Goal: Information Seeking & Learning: Find specific fact

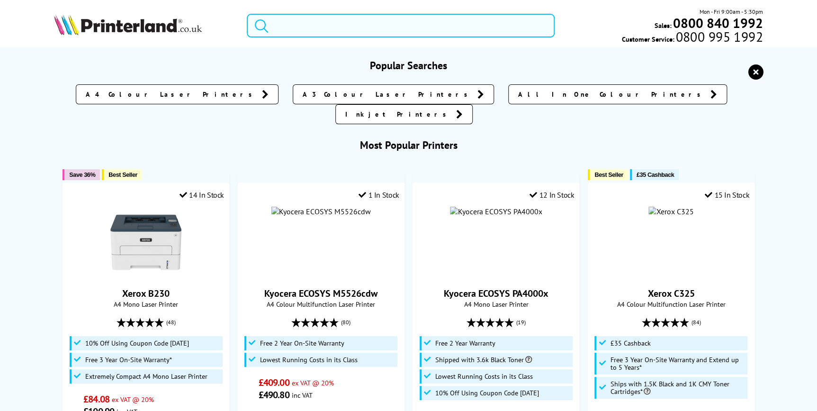
click at [314, 25] on input "search" at bounding box center [401, 26] width 308 height 24
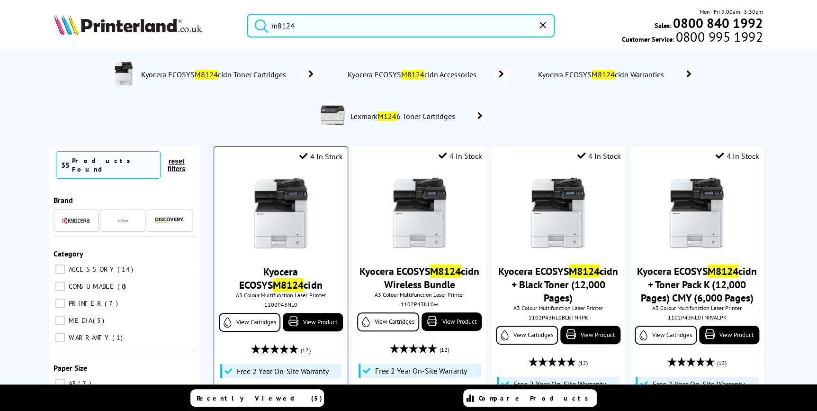
click at [289, 304] on div "1102P43NL0" at bounding box center [280, 304] width 119 height 7
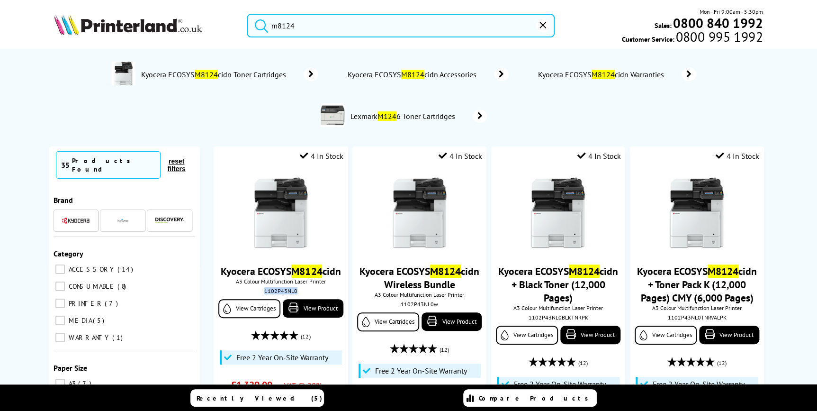
copy div "1102P43NL0"
drag, startPoint x: 369, startPoint y: 27, endPoint x: 279, endPoint y: 27, distance: 90.0
click at [280, 27] on input "m8124" at bounding box center [401, 26] width 308 height 24
type input "m"
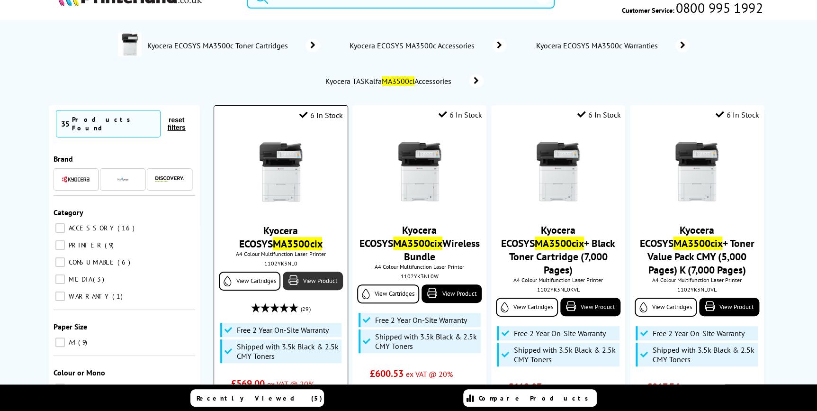
scroll to position [86, 0]
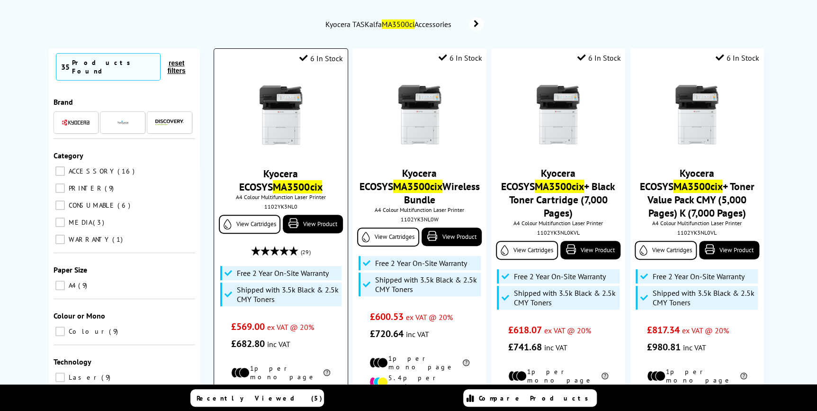
click at [281, 206] on div "1102YK3NL0" at bounding box center [280, 206] width 119 height 7
copy div "1102YK3NL0"
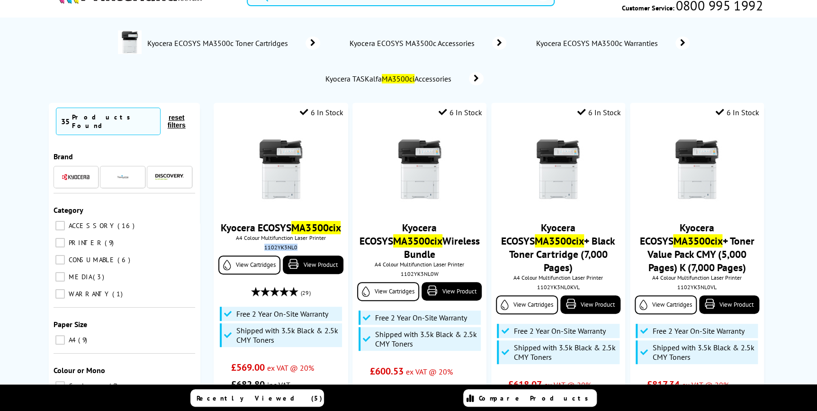
scroll to position [0, 0]
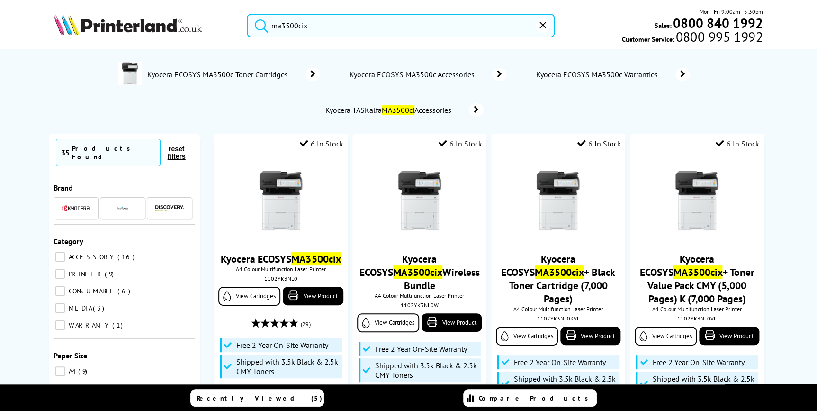
drag, startPoint x: 335, startPoint y: 26, endPoint x: 183, endPoint y: 25, distance: 151.6
click at [183, 25] on div "ma3500cix Mon - Fri 9:00am - 5:30pm Sales: 0800 840 1992 Customer Service: 0800…" at bounding box center [409, 28] width 758 height 42
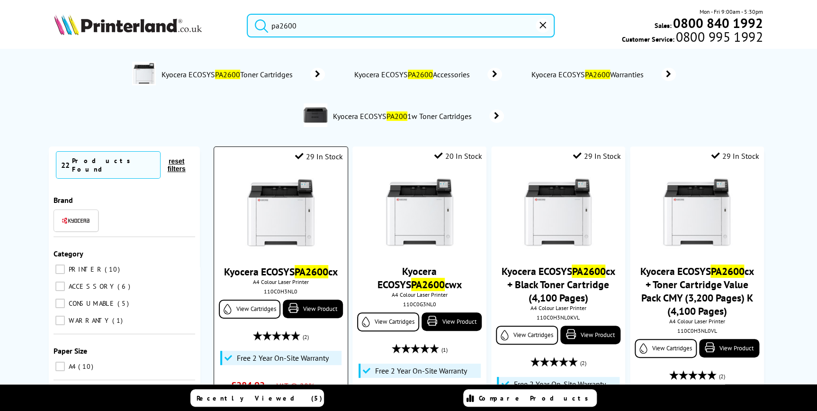
type input "pa2600"
click at [270, 199] on img at bounding box center [280, 213] width 71 height 71
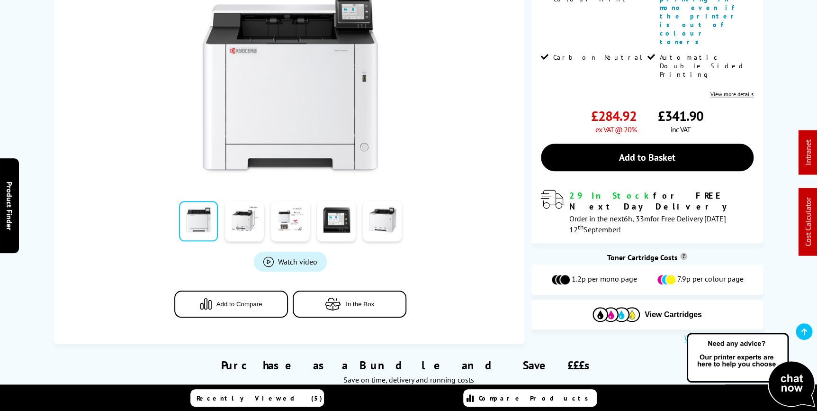
scroll to position [388, 0]
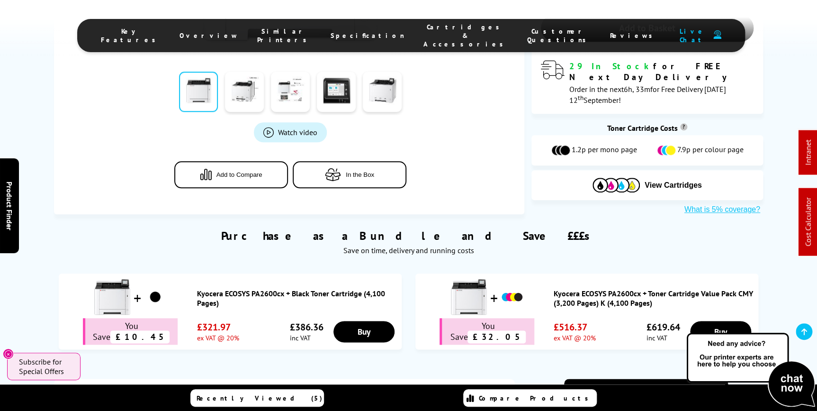
click at [424, 32] on span "Cartridges & Accessories" at bounding box center [466, 36] width 85 height 26
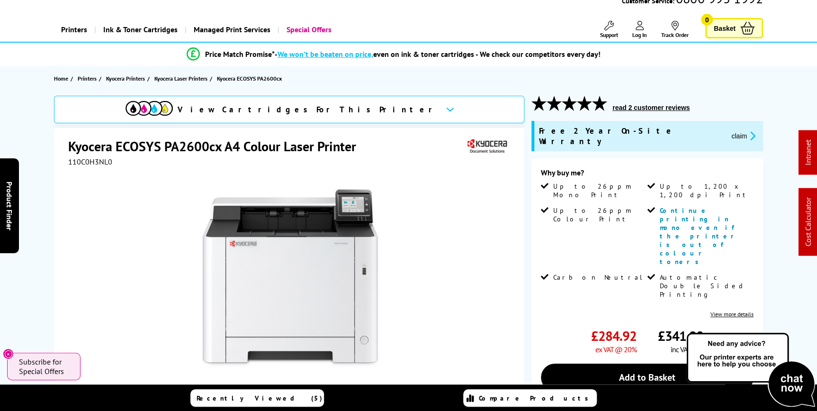
scroll to position [0, 0]
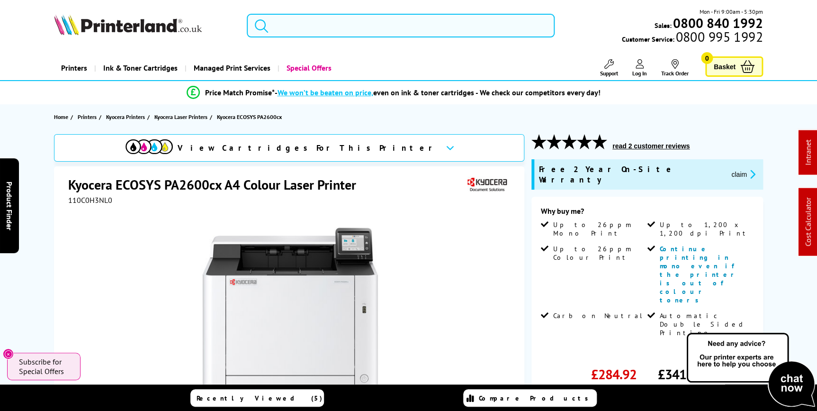
click at [334, 27] on input "search" at bounding box center [401, 26] width 308 height 24
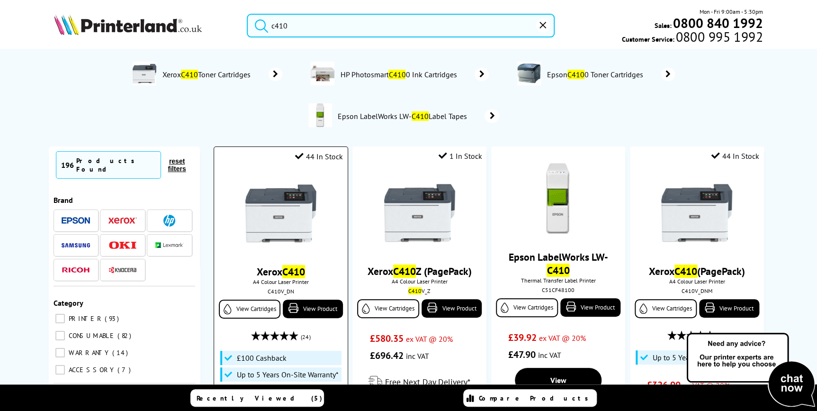
type input "c410"
click at [288, 218] on img at bounding box center [280, 213] width 71 height 71
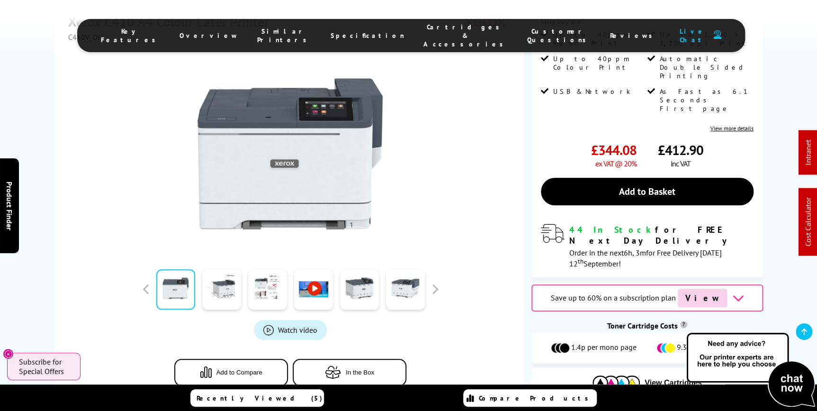
scroll to position [431, 0]
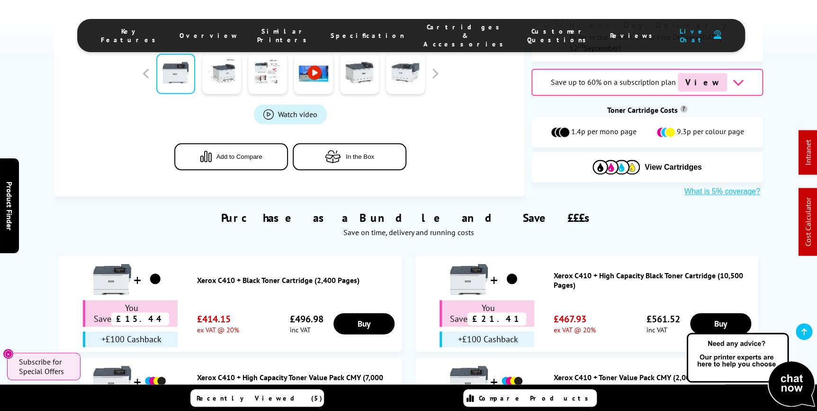
click at [347, 32] on span "Specification" at bounding box center [368, 35] width 74 height 9
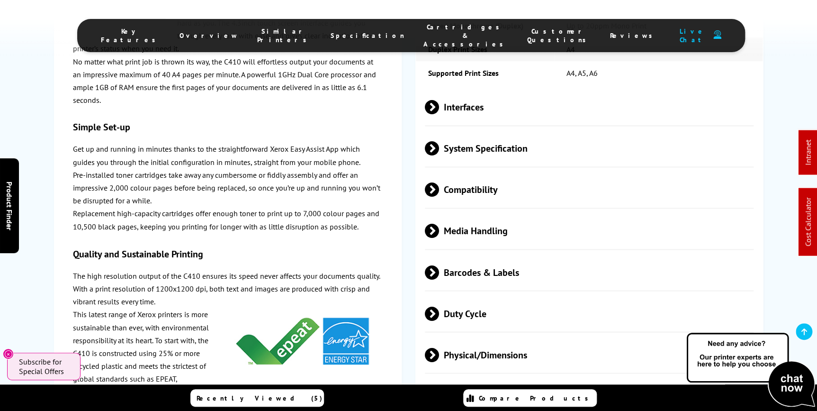
scroll to position [2558, 0]
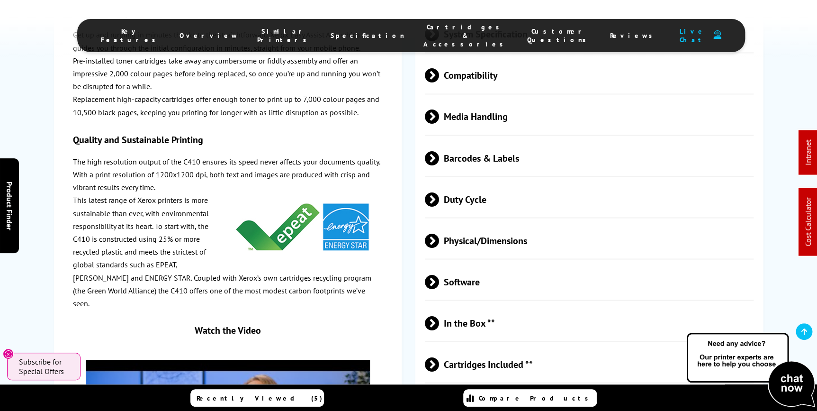
click at [465, 223] on span "Physical/Dimensions" at bounding box center [589, 241] width 329 height 36
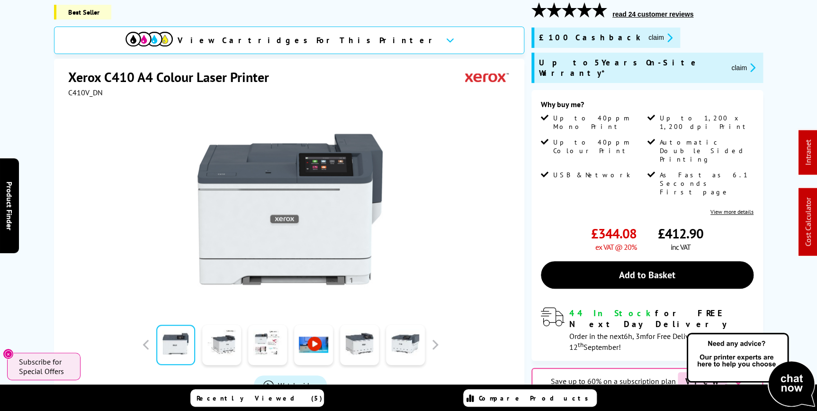
scroll to position [0, 0]
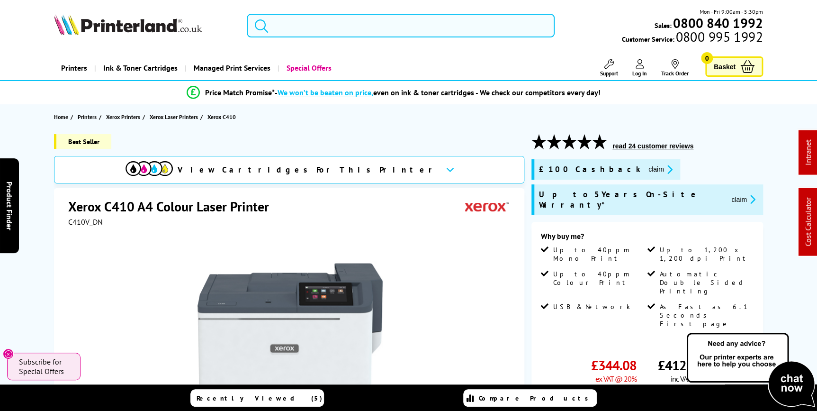
click at [353, 25] on input "search" at bounding box center [401, 26] width 308 height 24
paste input "097N02470"
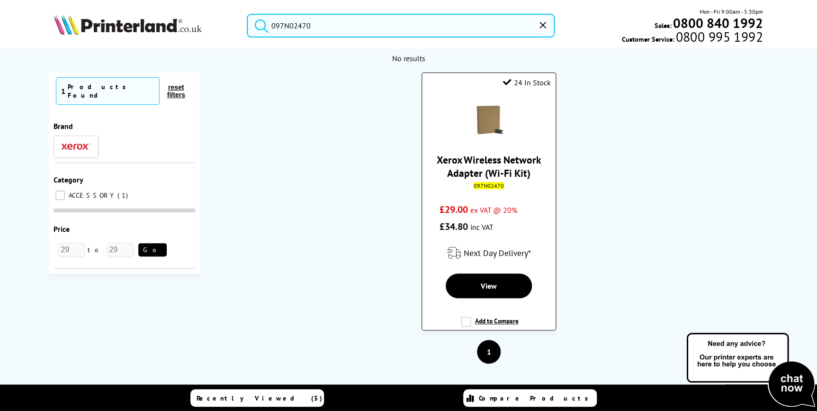
type input "097N02470"
click at [488, 127] on img at bounding box center [488, 120] width 33 height 33
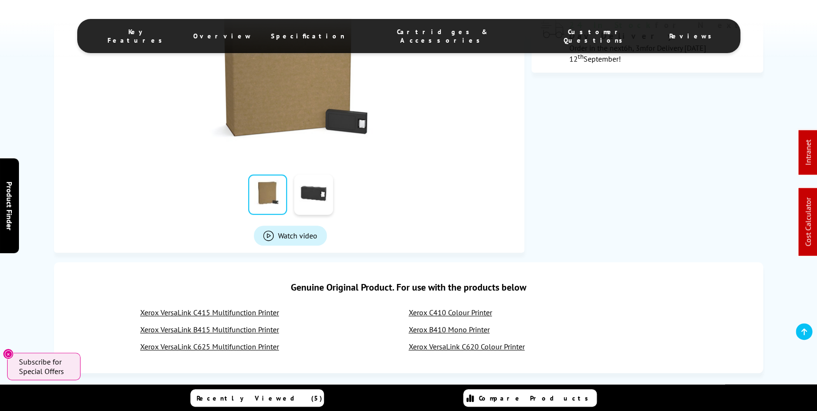
click at [344, 35] on span "Specification" at bounding box center [308, 36] width 74 height 9
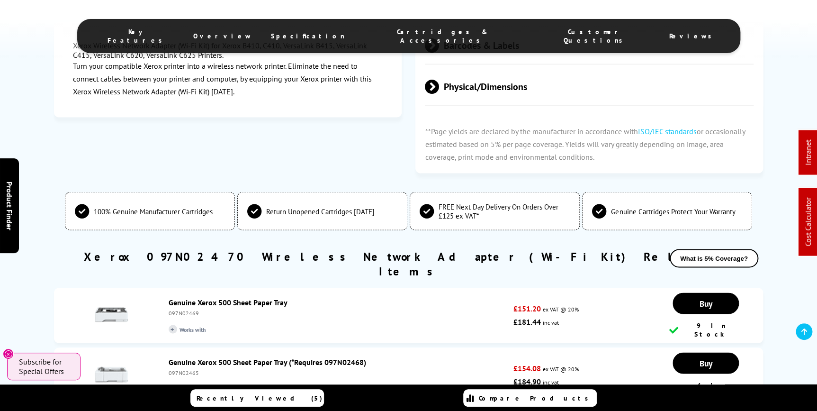
scroll to position [640, 0]
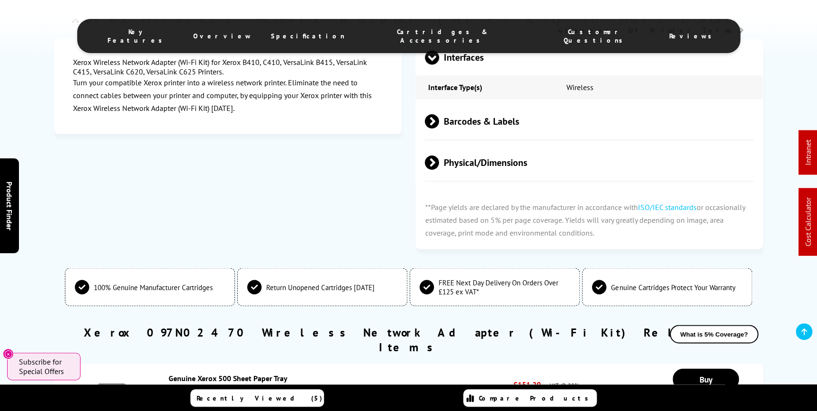
click at [511, 167] on span "Physical/Dimensions" at bounding box center [589, 163] width 329 height 36
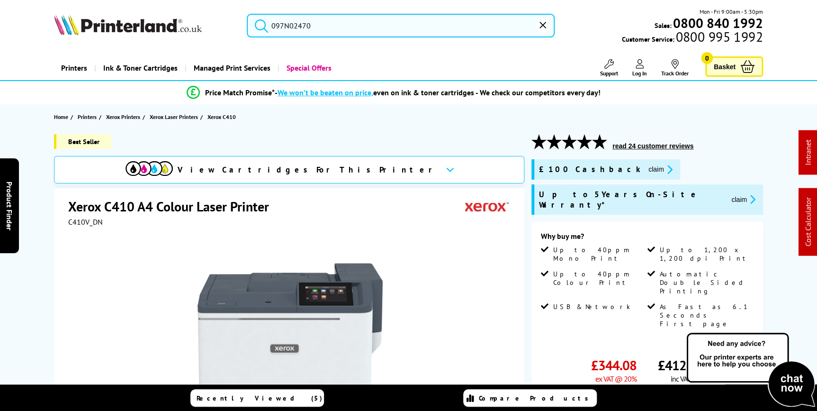
drag, startPoint x: 331, startPoint y: 26, endPoint x: 184, endPoint y: 25, distance: 146.9
click at [187, 25] on div "097N02470 Mon - Fri 9:00am - 5:30pm Sales: 0800 840 1992 Customer Service: 0800…" at bounding box center [409, 28] width 758 height 42
paste input "C415V_DN"
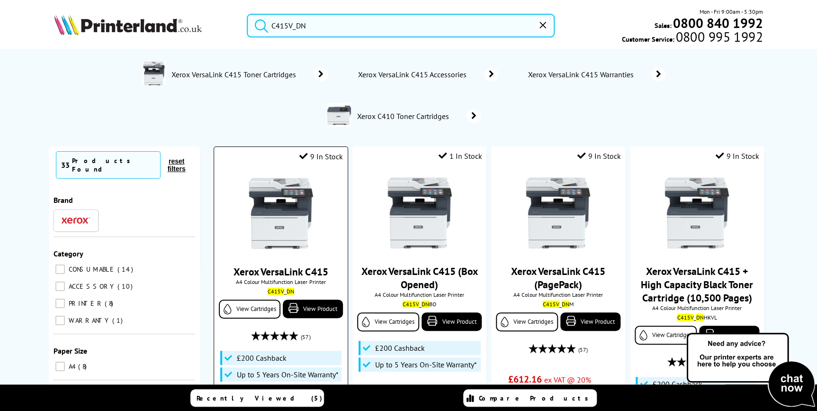
type input "C415V_DN"
click at [290, 208] on img at bounding box center [280, 213] width 71 height 71
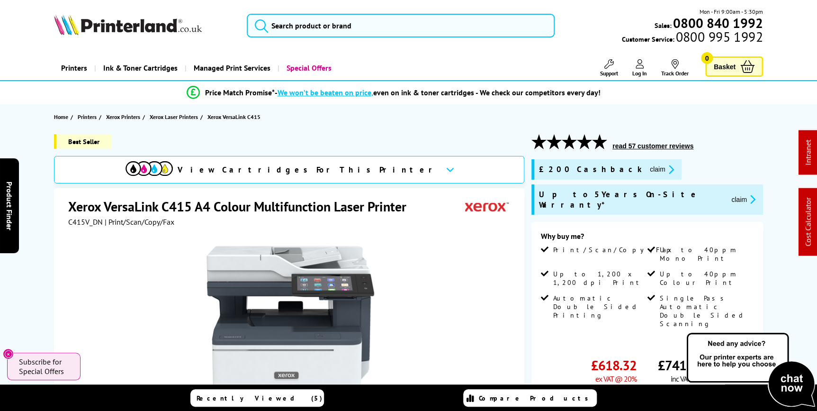
click at [345, 11] on div "Mon - Fri 9:00am - 5:30pm Sales: 0800 840 1992 Customer Service: 0800 995 1992" at bounding box center [409, 28] width 758 height 42
click at [346, 21] on input "search" at bounding box center [401, 26] width 308 height 24
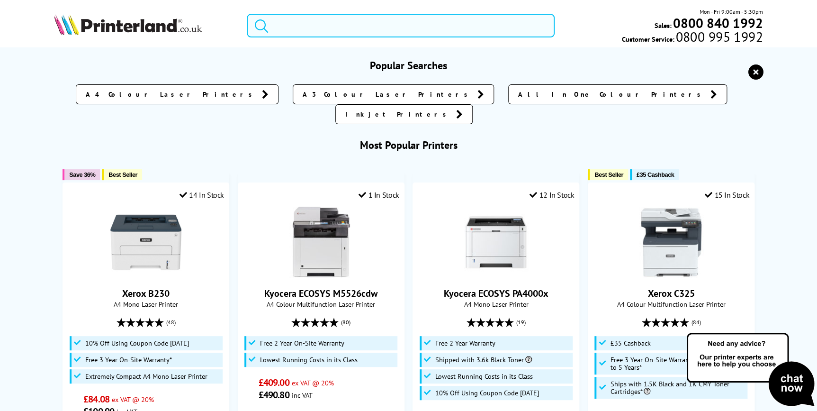
paste input "4471C008AA"
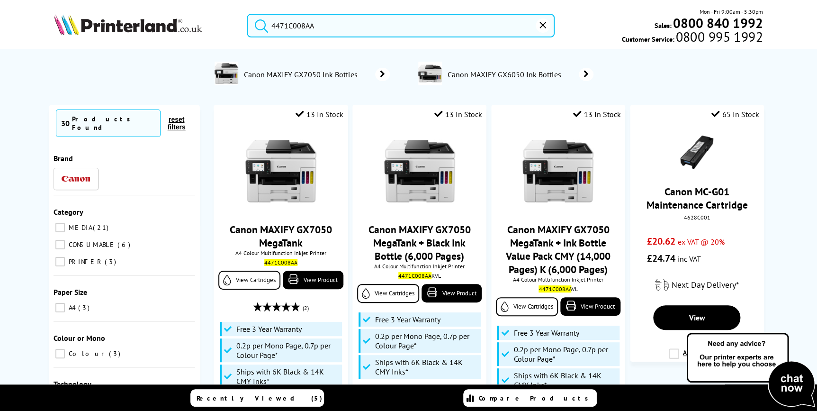
type input "4471C008AA"
